Goal: Task Accomplishment & Management: Use online tool/utility

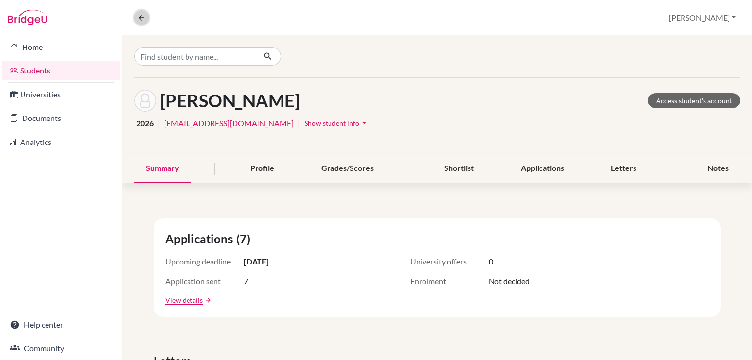
click at [143, 23] on button at bounding box center [141, 17] width 15 height 15
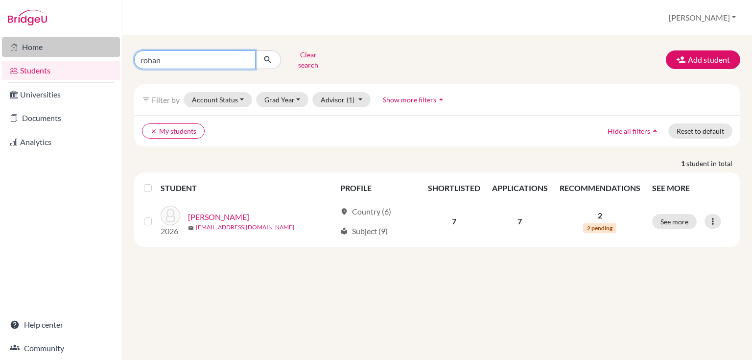
drag, startPoint x: 166, startPoint y: 59, endPoint x: 85, endPoint y: 45, distance: 82.0
click at [88, 47] on div "Home Students Universities Documents Analytics Help center Community Students o…" at bounding box center [376, 180] width 752 height 360
type input "madison"
click button "submit" at bounding box center [268, 59] width 26 height 19
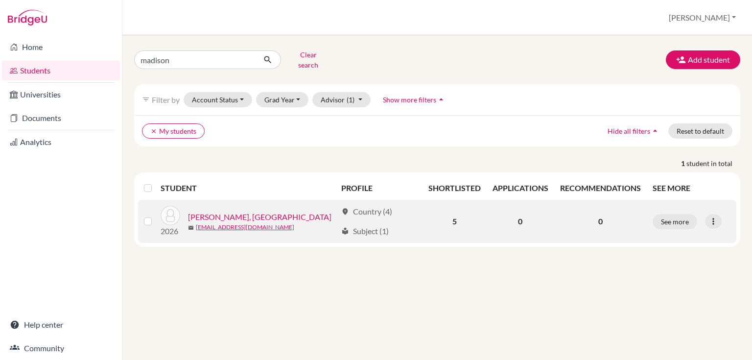
click at [206, 211] on link "[PERSON_NAME], [GEOGRAPHIC_DATA]" at bounding box center [259, 217] width 143 height 12
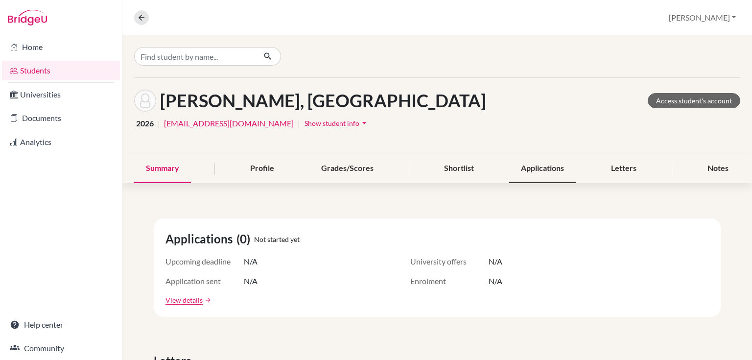
click at [549, 173] on div "Applications" at bounding box center [542, 168] width 67 height 29
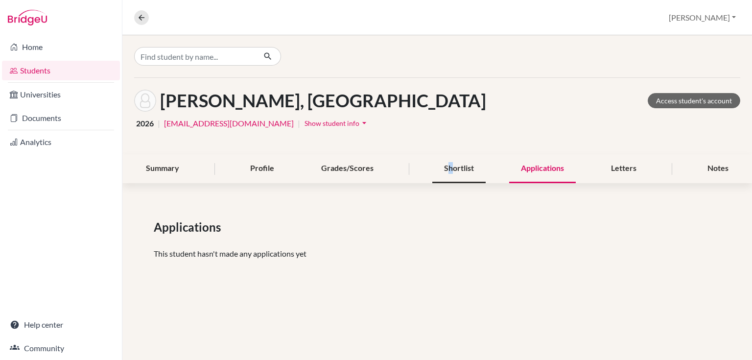
drag, startPoint x: 449, startPoint y: 175, endPoint x: 458, endPoint y: 176, distance: 9.8
click at [458, 176] on div "Shortlist" at bounding box center [458, 168] width 53 height 29
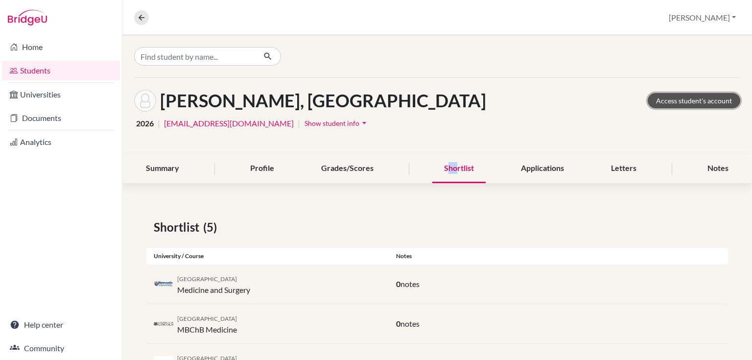
drag, startPoint x: 650, startPoint y: 105, endPoint x: 743, endPoint y: 69, distance: 99.6
click at [650, 105] on link "Access student's account" at bounding box center [694, 100] width 93 height 15
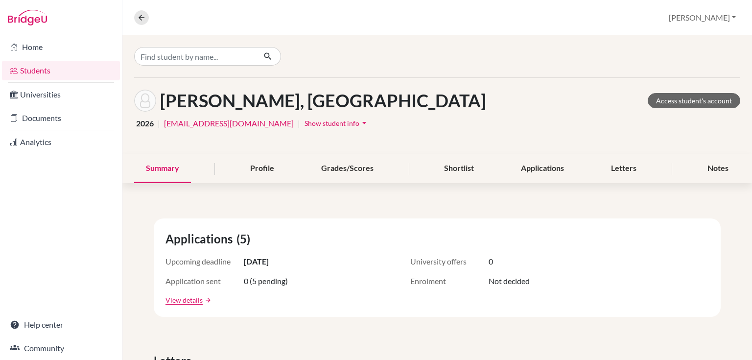
click at [17, 71] on icon at bounding box center [14, 71] width 8 height 12
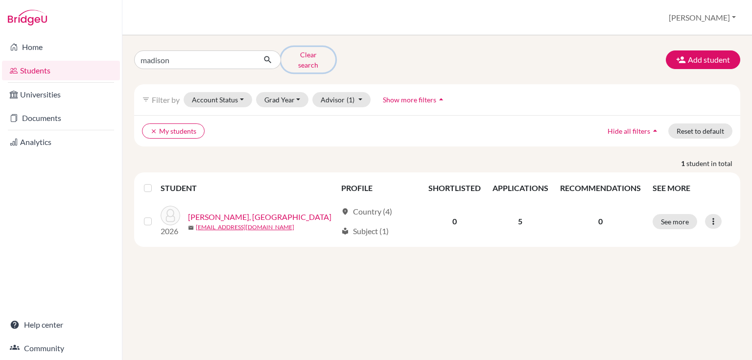
click at [306, 53] on button "Clear search" at bounding box center [308, 59] width 54 height 25
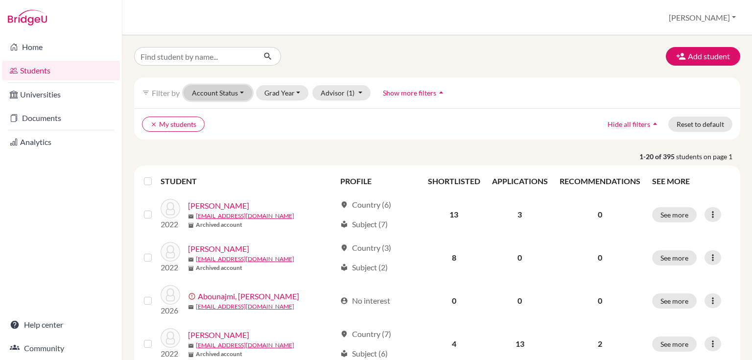
click at [221, 93] on button "Account Status" at bounding box center [218, 92] width 69 height 15
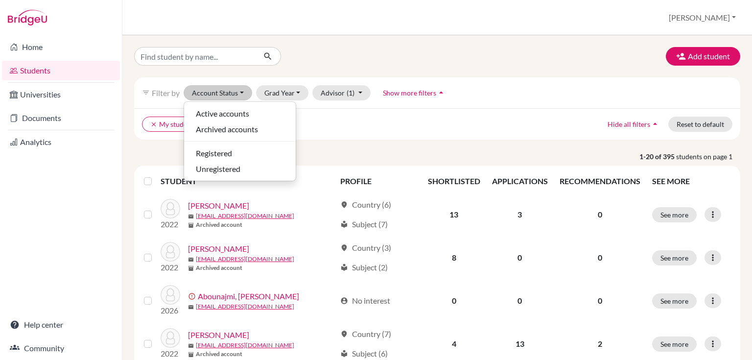
click at [41, 70] on link "Students" at bounding box center [61, 71] width 118 height 20
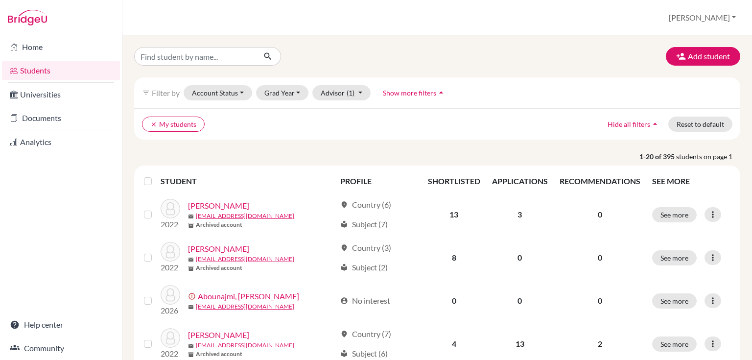
click at [393, 96] on span "Show more filters" at bounding box center [409, 93] width 53 height 8
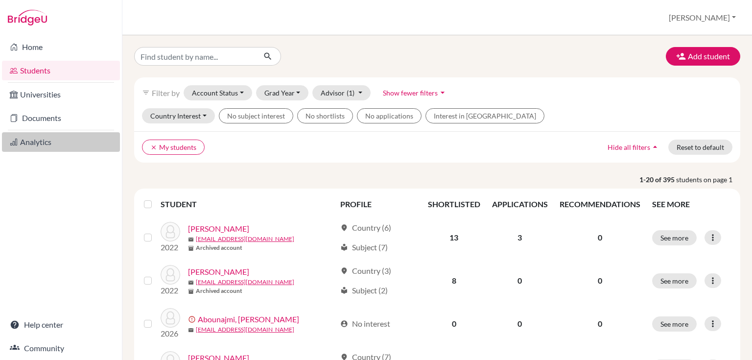
click at [54, 145] on link "Analytics" at bounding box center [61, 142] width 118 height 20
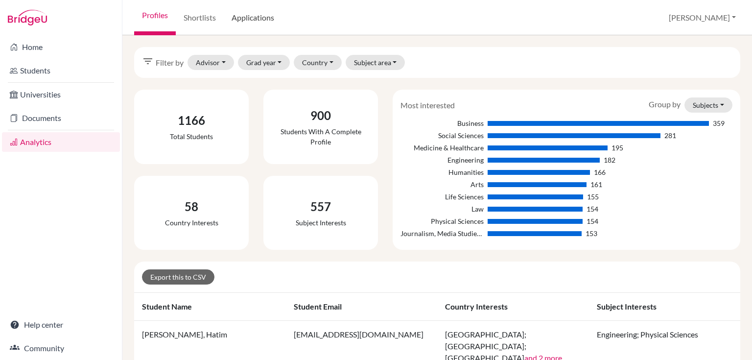
click at [254, 23] on link "Applications" at bounding box center [253, 17] width 58 height 35
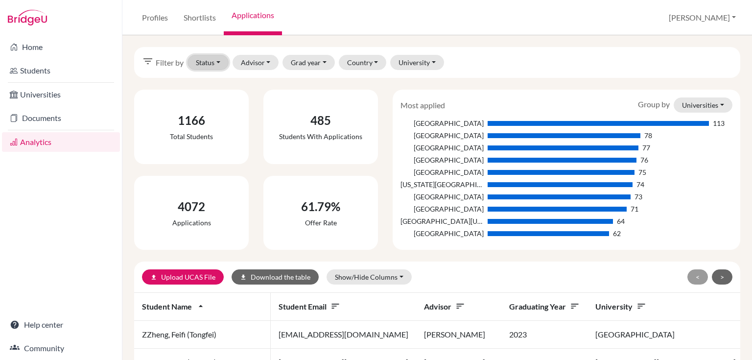
click at [216, 61] on button "Status" at bounding box center [208, 62] width 41 height 15
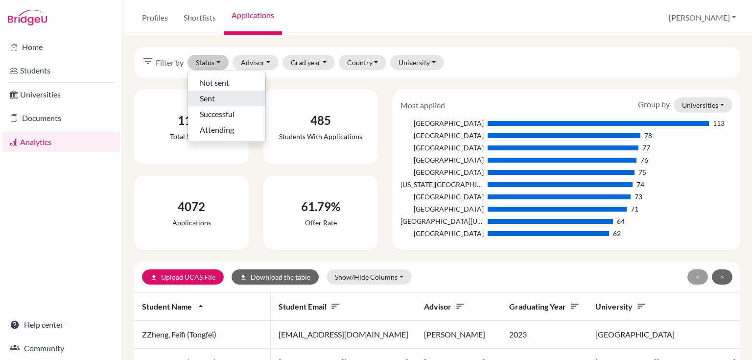
click at [212, 96] on span "Sent" at bounding box center [207, 99] width 15 height 12
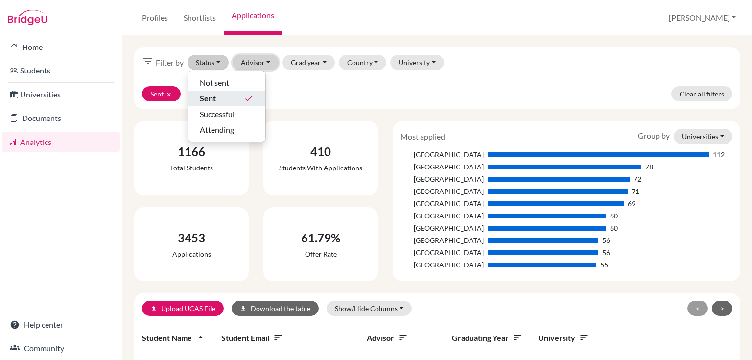
click at [264, 61] on button "Advisor" at bounding box center [256, 62] width 47 height 15
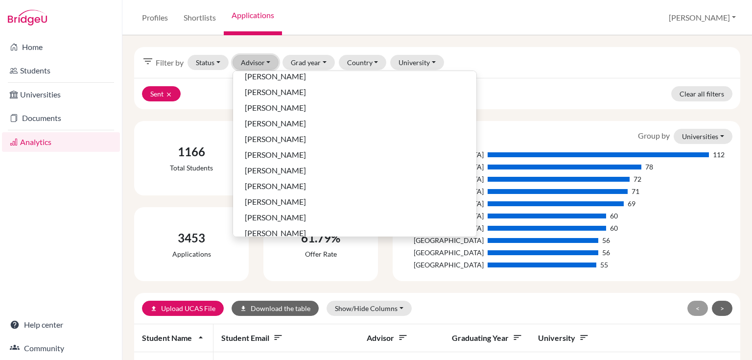
scroll to position [431, 0]
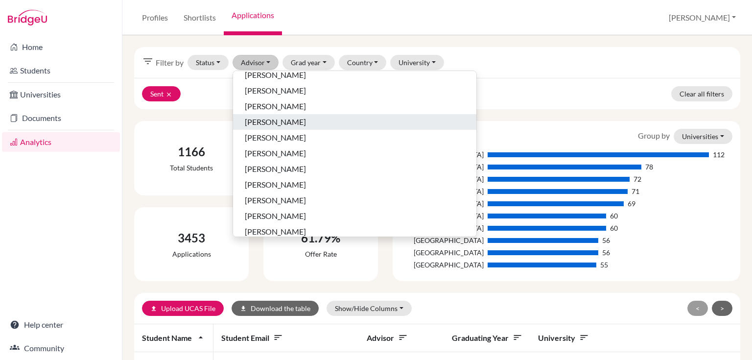
click at [282, 125] on span "M'Cartney, Michelle" at bounding box center [275, 122] width 61 height 12
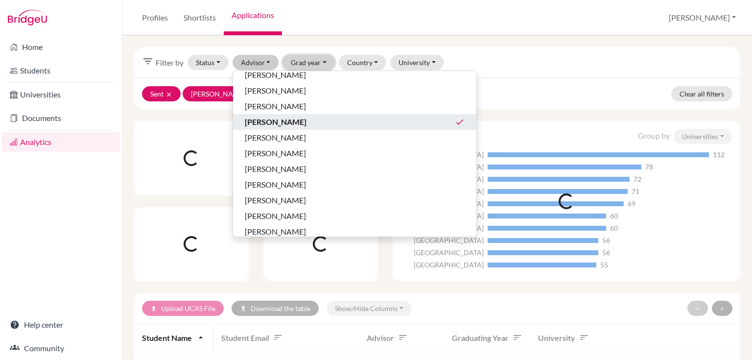
click at [302, 63] on button "Grad year" at bounding box center [309, 62] width 52 height 15
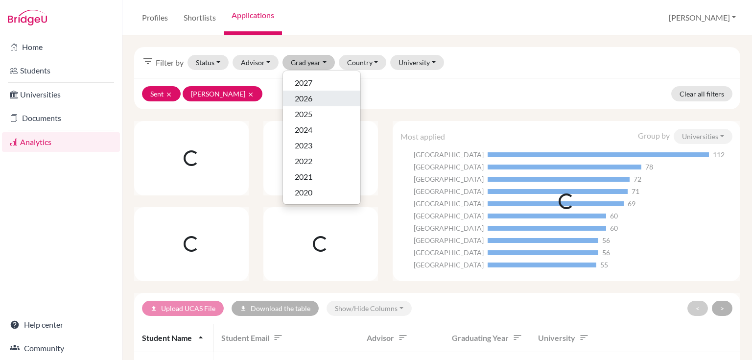
click at [308, 99] on span "2026" at bounding box center [304, 99] width 18 height 12
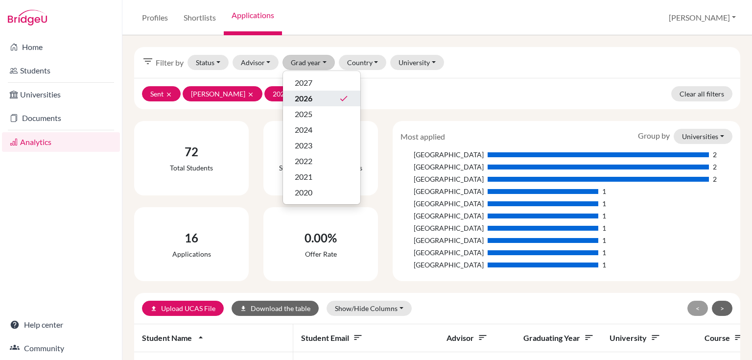
click at [400, 91] on div "Sent clear M'Cartney, Michelle clear 2026 clear Clear all filters" at bounding box center [437, 93] width 606 height 31
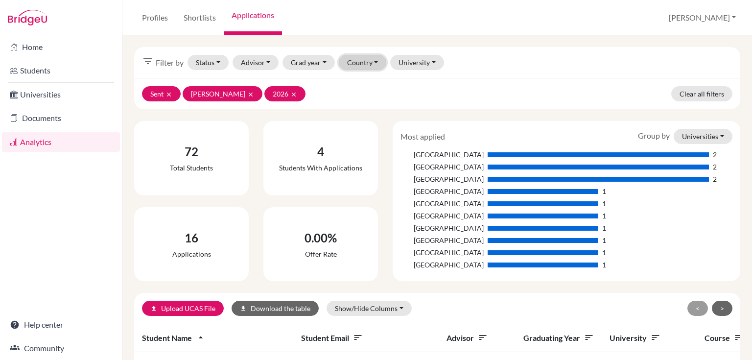
click at [365, 63] on button "Country" at bounding box center [363, 62] width 48 height 15
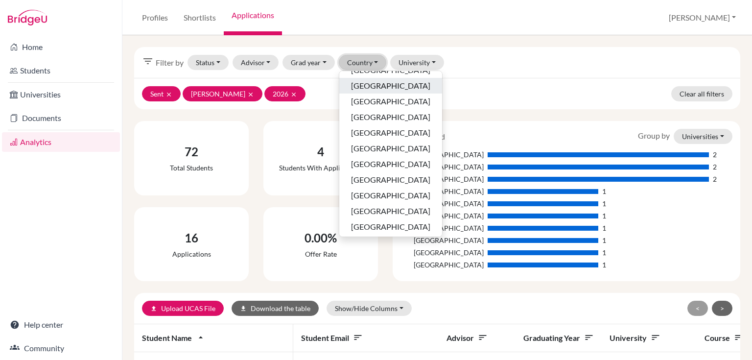
scroll to position [296, 0]
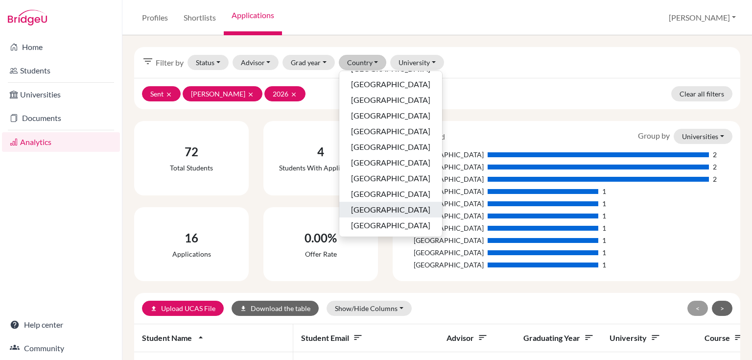
click at [377, 208] on span "United Kingdom" at bounding box center [390, 210] width 79 height 12
click at [539, 82] on div "Sent clear M'Cartney, Michelle clear 2026 clear United Kingdom clear Clear all …" at bounding box center [437, 93] width 606 height 31
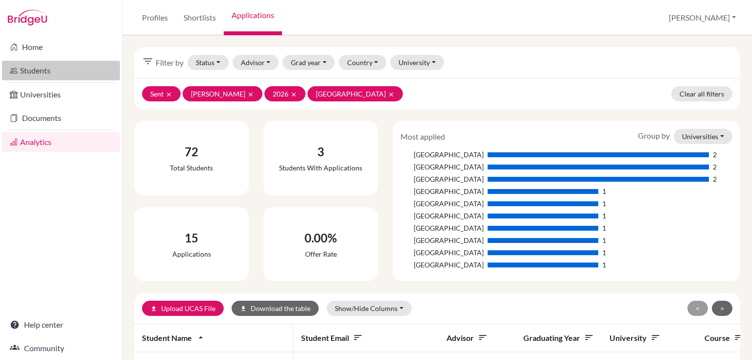
click at [29, 69] on link "Students" at bounding box center [61, 71] width 118 height 20
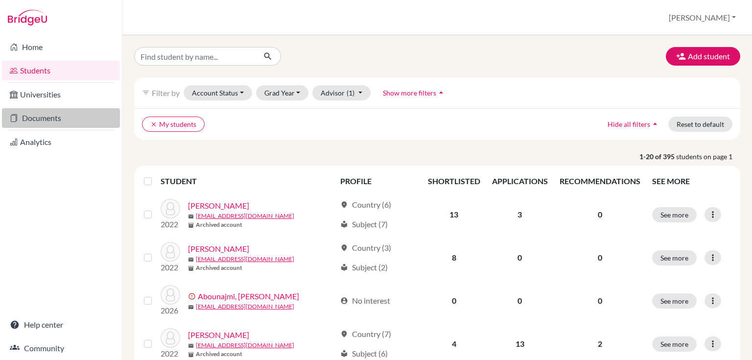
click at [61, 116] on link "Documents" at bounding box center [61, 118] width 118 height 20
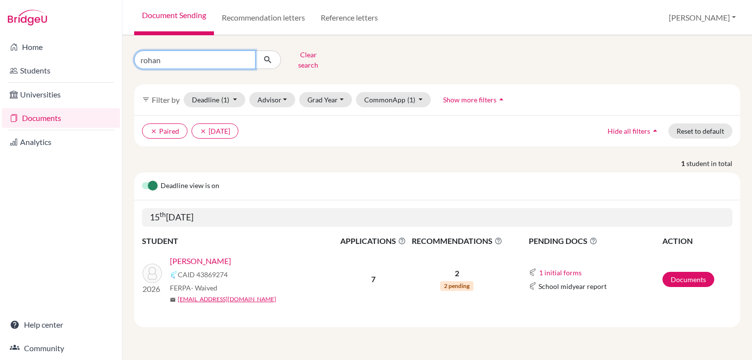
drag, startPoint x: 140, startPoint y: 55, endPoint x: 123, endPoint y: 54, distance: 16.7
click at [123, 54] on div "rohan Clear search filter_list Filter by Deadline (1) 10/15/2025 - 10/15/2025 S…" at bounding box center [437, 197] width 630 height 325
type input "karina"
click button "submit" at bounding box center [268, 59] width 26 height 19
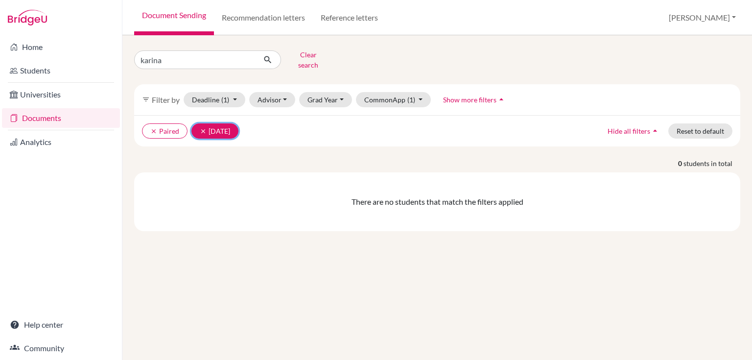
click at [200, 128] on icon "clear" at bounding box center [203, 131] width 7 height 7
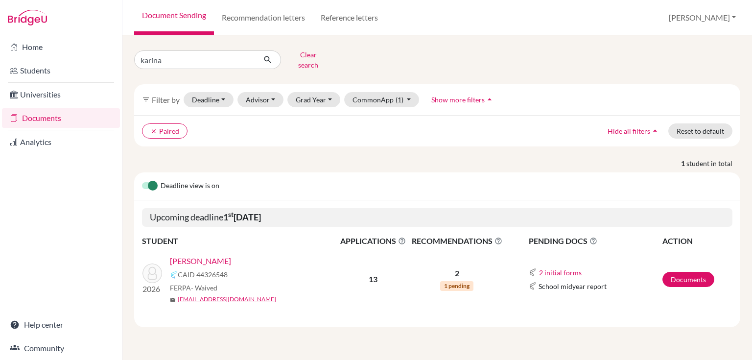
click at [190, 255] on link "[PERSON_NAME]" at bounding box center [200, 261] width 61 height 12
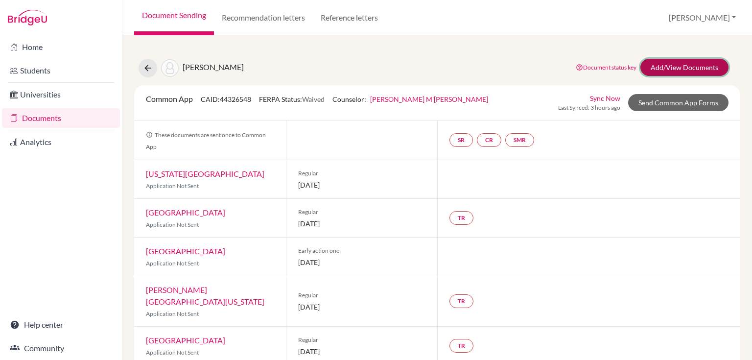
click at [648, 66] on link "Add/View Documents" at bounding box center [685, 67] width 88 height 17
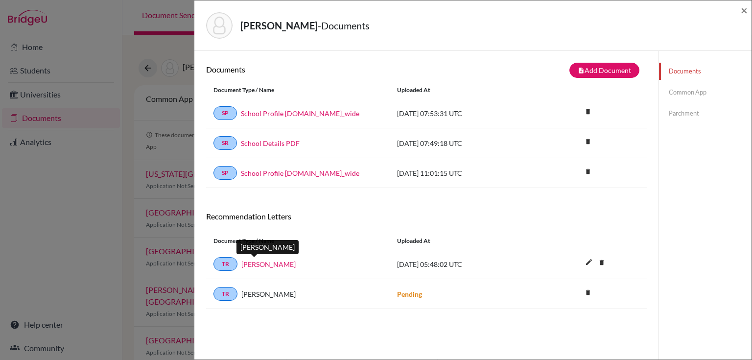
click at [245, 263] on link "Esin Cole" at bounding box center [268, 264] width 54 height 10
click at [744, 11] on span "×" at bounding box center [744, 10] width 7 height 14
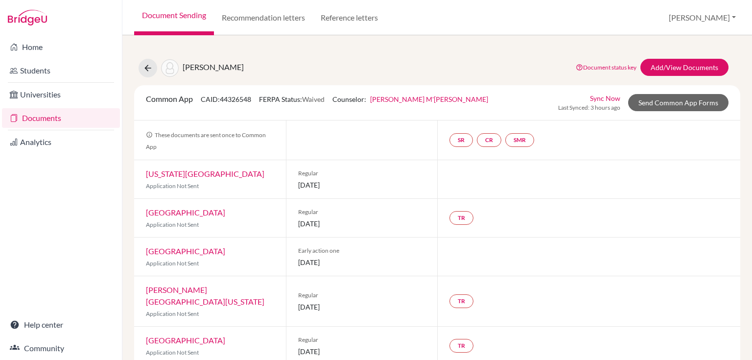
click at [56, 116] on link "Documents" at bounding box center [61, 118] width 118 height 20
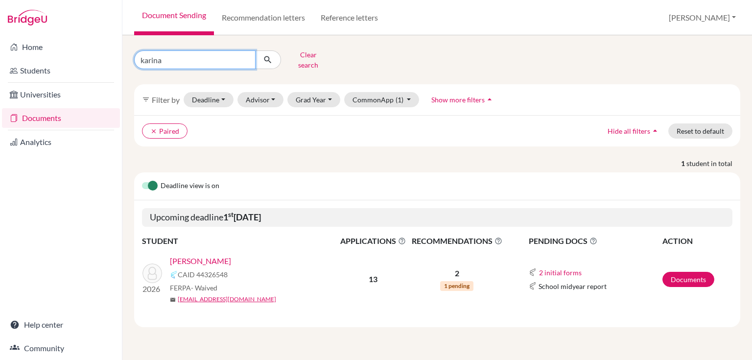
drag, startPoint x: 166, startPoint y: 53, endPoint x: 139, endPoint y: 53, distance: 27.9
click at [139, 55] on input "karina" at bounding box center [194, 59] width 121 height 19
type input "aryan"
click button "submit" at bounding box center [268, 59] width 26 height 19
click at [190, 255] on link "[PERSON_NAME]" at bounding box center [200, 261] width 61 height 12
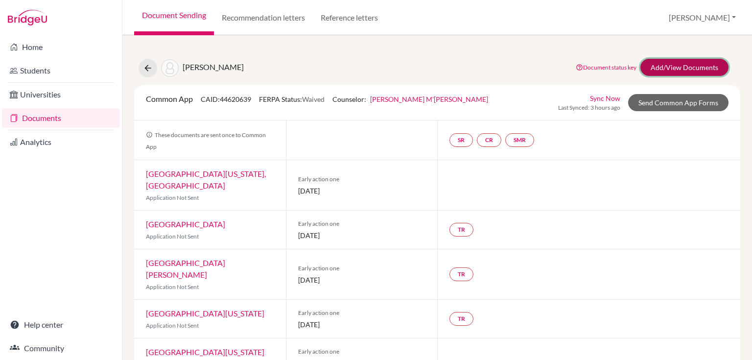
click at [671, 65] on link "Add/View Documents" at bounding box center [685, 67] width 88 height 17
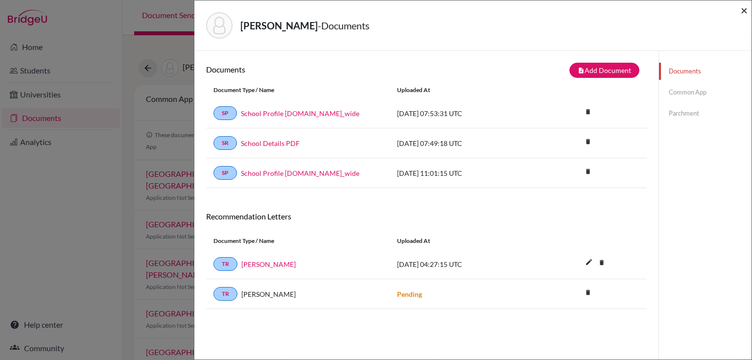
click at [744, 11] on span "×" at bounding box center [744, 10] width 7 height 14
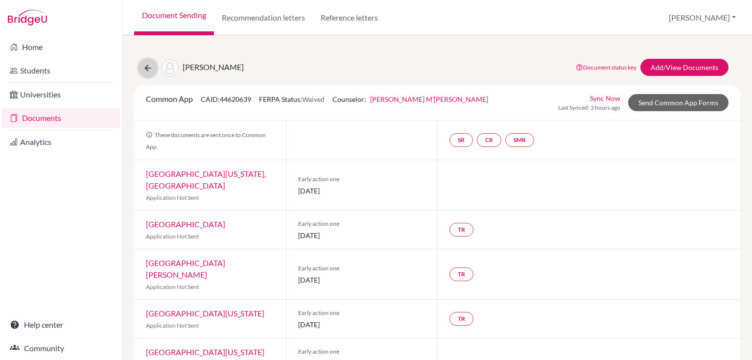
click at [149, 71] on icon at bounding box center [148, 68] width 10 height 10
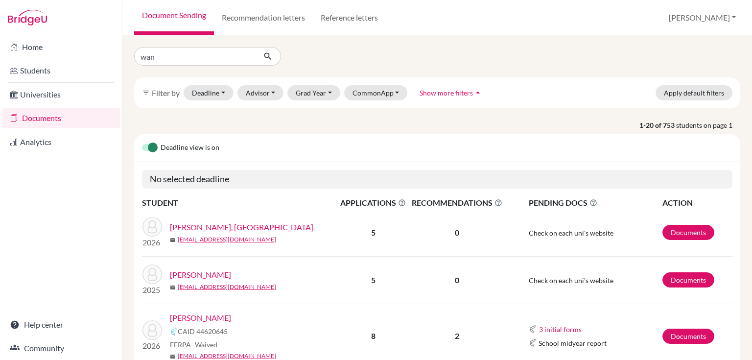
type input "wang"
click button "submit" at bounding box center [268, 56] width 26 height 19
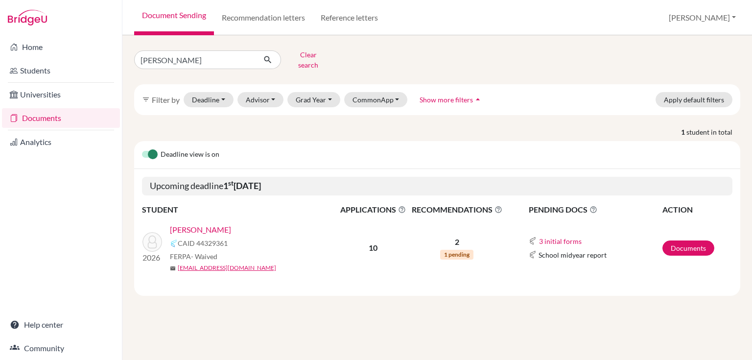
click at [188, 224] on link "[PERSON_NAME]" at bounding box center [200, 230] width 61 height 12
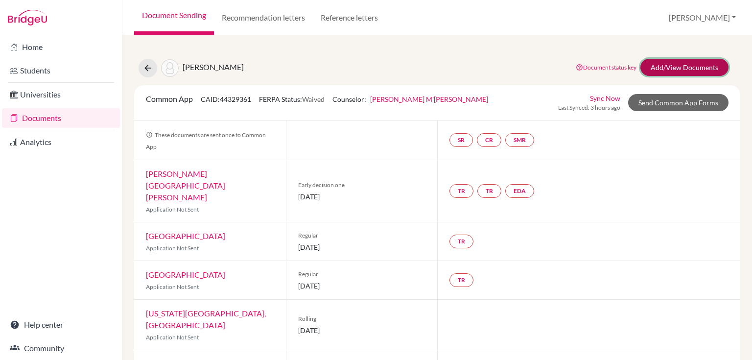
click at [656, 65] on link "Add/View Documents" at bounding box center [685, 67] width 88 height 17
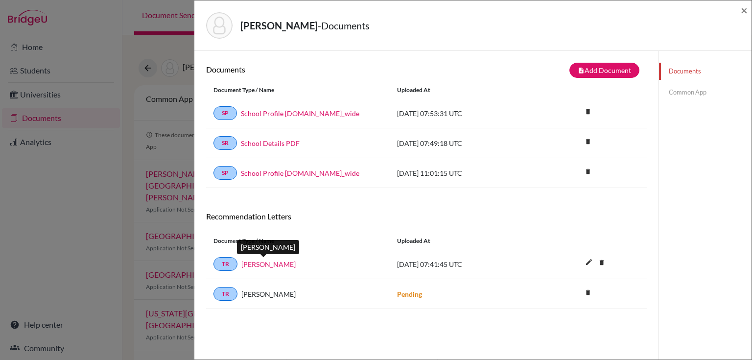
click at [250, 261] on link "[PERSON_NAME]" at bounding box center [268, 264] width 54 height 10
click at [746, 11] on span "×" at bounding box center [744, 10] width 7 height 14
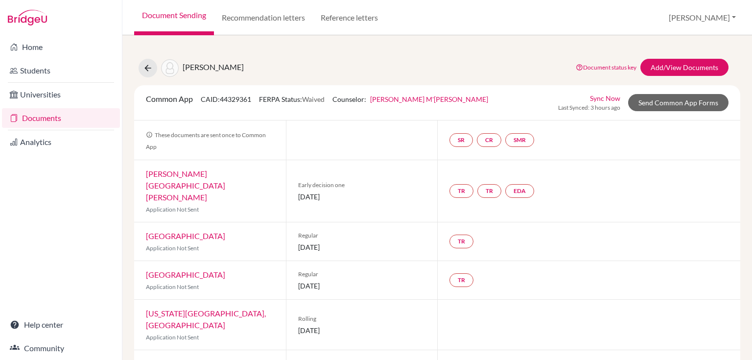
click at [49, 116] on link "Documents" at bounding box center [61, 118] width 118 height 20
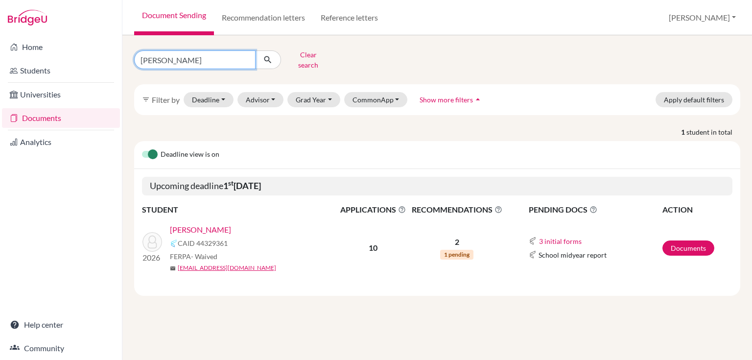
drag, startPoint x: 181, startPoint y: 53, endPoint x: 117, endPoint y: 57, distance: 63.8
click at [117, 57] on div "Home Students Universities Documents Analytics Help center Community Document S…" at bounding box center [376, 180] width 752 height 360
